Goal: Navigation & Orientation: Find specific page/section

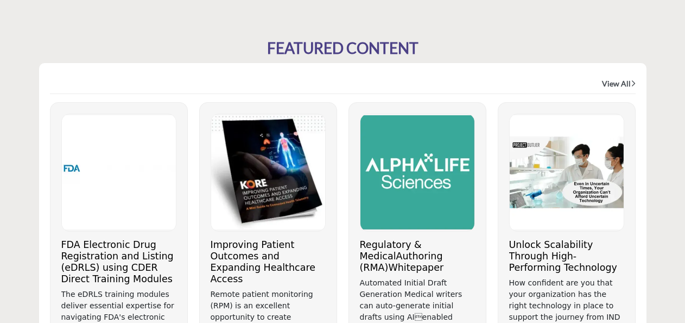
scroll to position [575, 0]
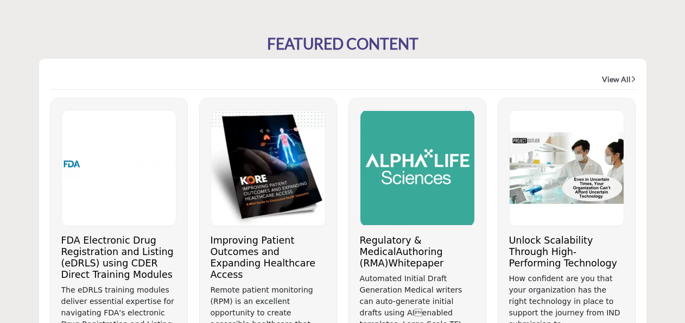
click at [616, 78] on link "View All" at bounding box center [619, 79] width 34 height 11
